Goal: Information Seeking & Learning: Learn about a topic

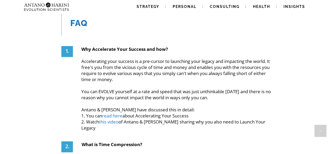
scroll to position [572, 0]
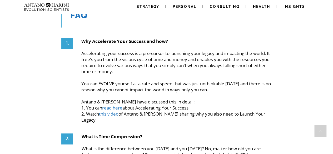
click at [263, 69] on p "Accelerating your success is a pre-cursor to launching your legacy and impactin…" at bounding box center [176, 62] width 190 height 24
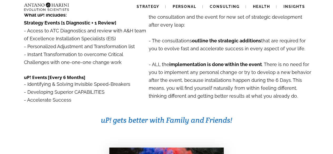
scroll to position [99, 0]
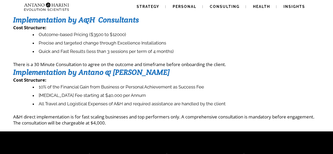
scroll to position [41, 0]
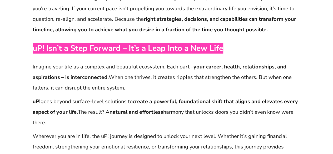
scroll to position [574, 0]
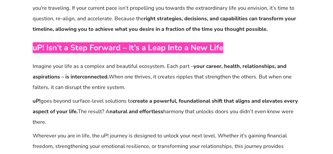
click at [126, 100] on p "uP! goes beyond surface-level solutions to create a powerful, foundational shif…" at bounding box center [167, 112] width 268 height 32
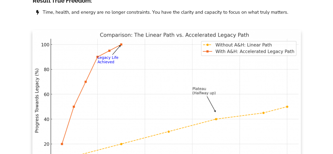
scroll to position [3244, 0]
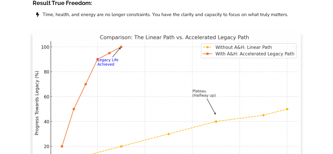
click at [110, 99] on img at bounding box center [166, 105] width 268 height 146
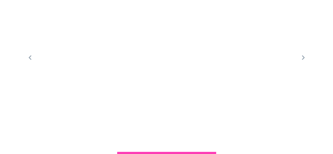
scroll to position [1733, 0]
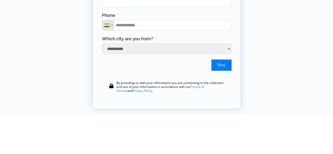
scroll to position [126, 0]
